Goal: Book appointment/travel/reservation

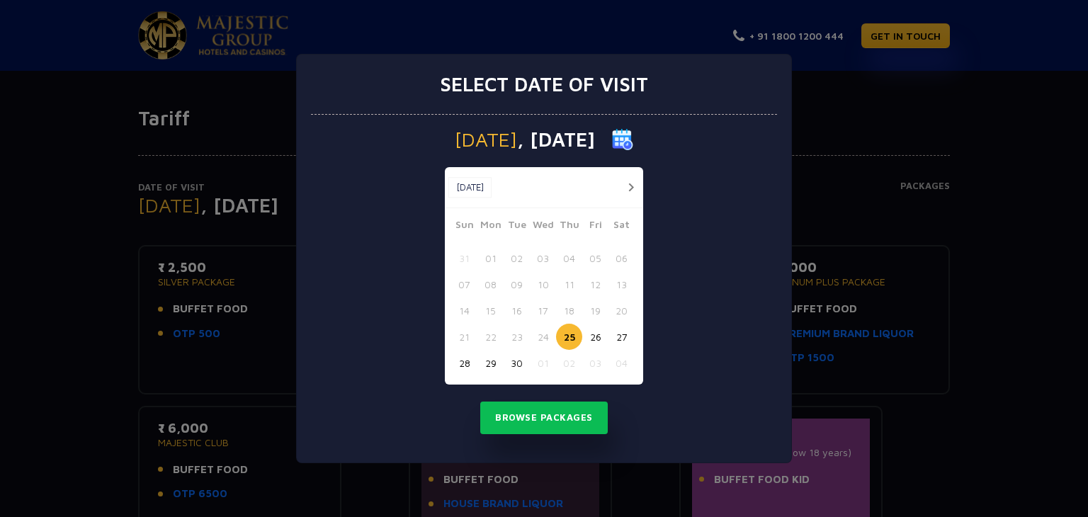
click at [632, 191] on button "button" at bounding box center [631, 188] width 18 height 18
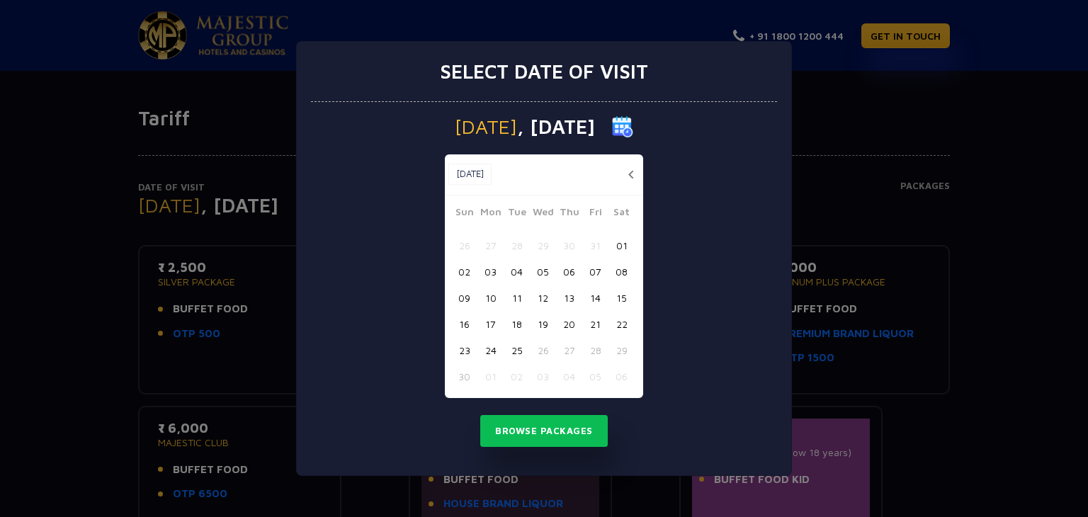
click at [623, 273] on button "08" at bounding box center [622, 272] width 26 height 26
click at [550, 427] on button "Browse Packages" at bounding box center [544, 431] width 128 height 33
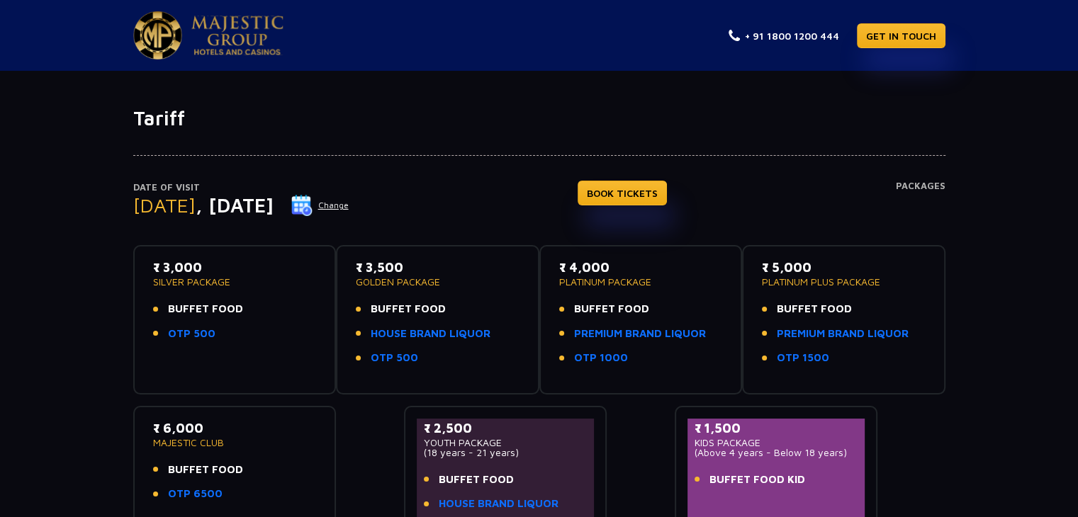
click at [50, 278] on div "Date of Visit Saturday , 08 Nov 2025 Change BOOK TICKETS Packages ₹ 3,000 SILVE…" at bounding box center [539, 335] width 1078 height 410
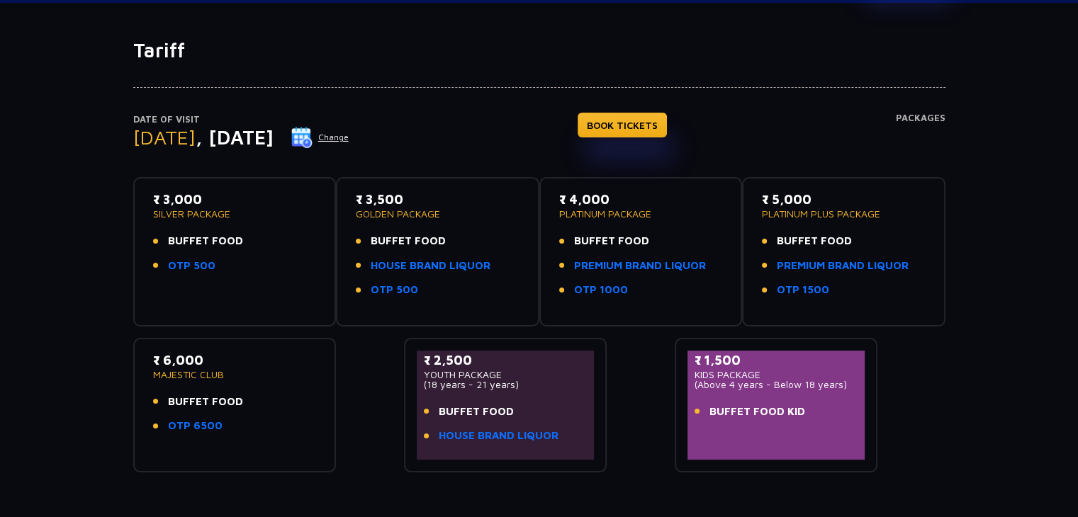
scroll to position [67, 0]
click at [456, 264] on link "HOUSE BRAND LIQUOR" at bounding box center [431, 267] width 120 height 16
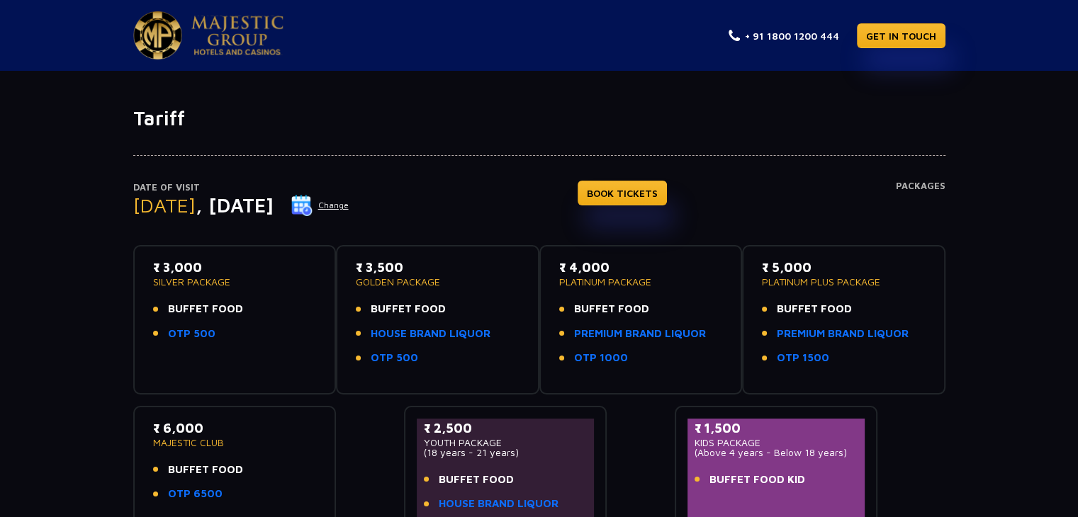
scroll to position [26, 0]
